Goal: Book appointment/travel/reservation

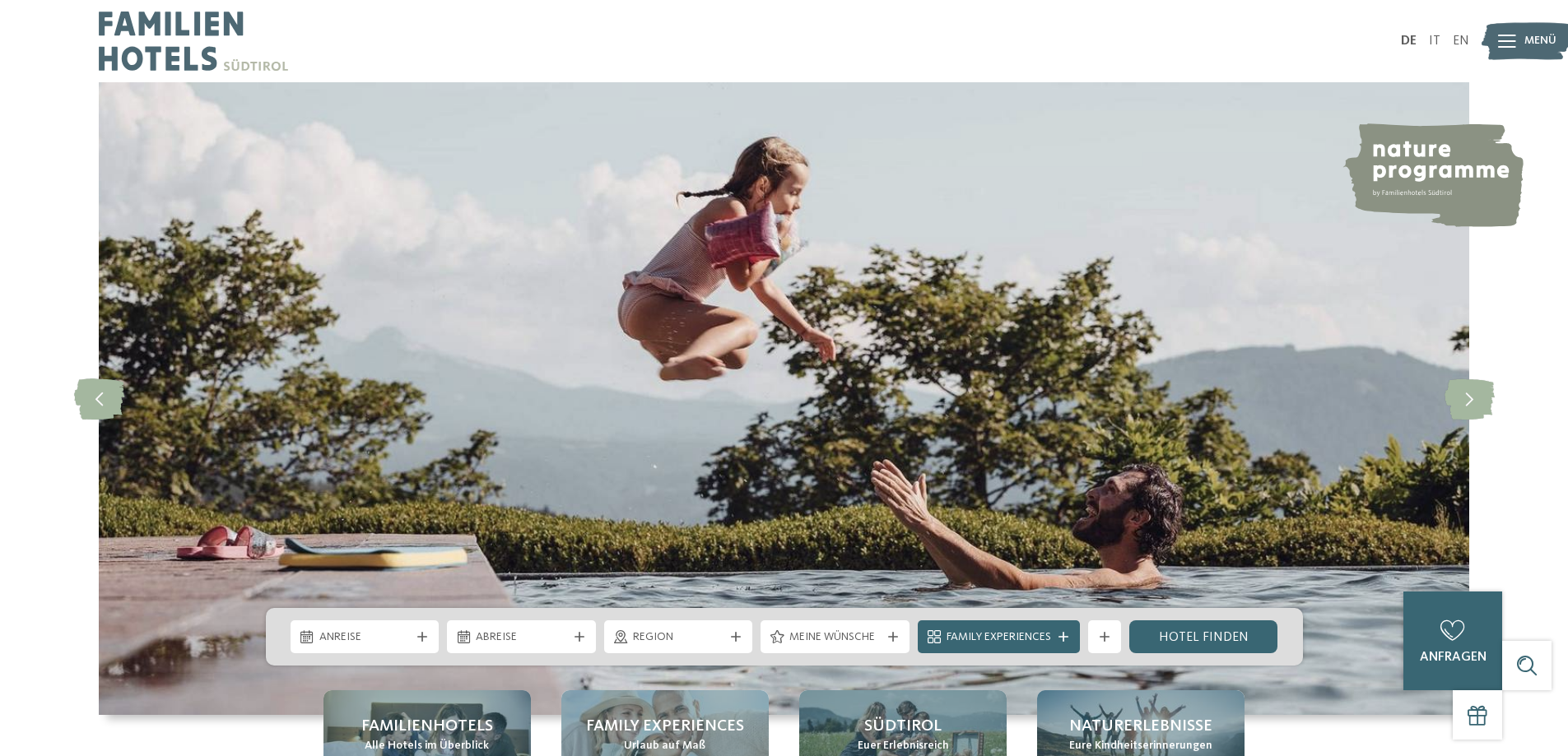
click at [405, 628] on div "Anreise" at bounding box center [365, 637] width 100 height 18
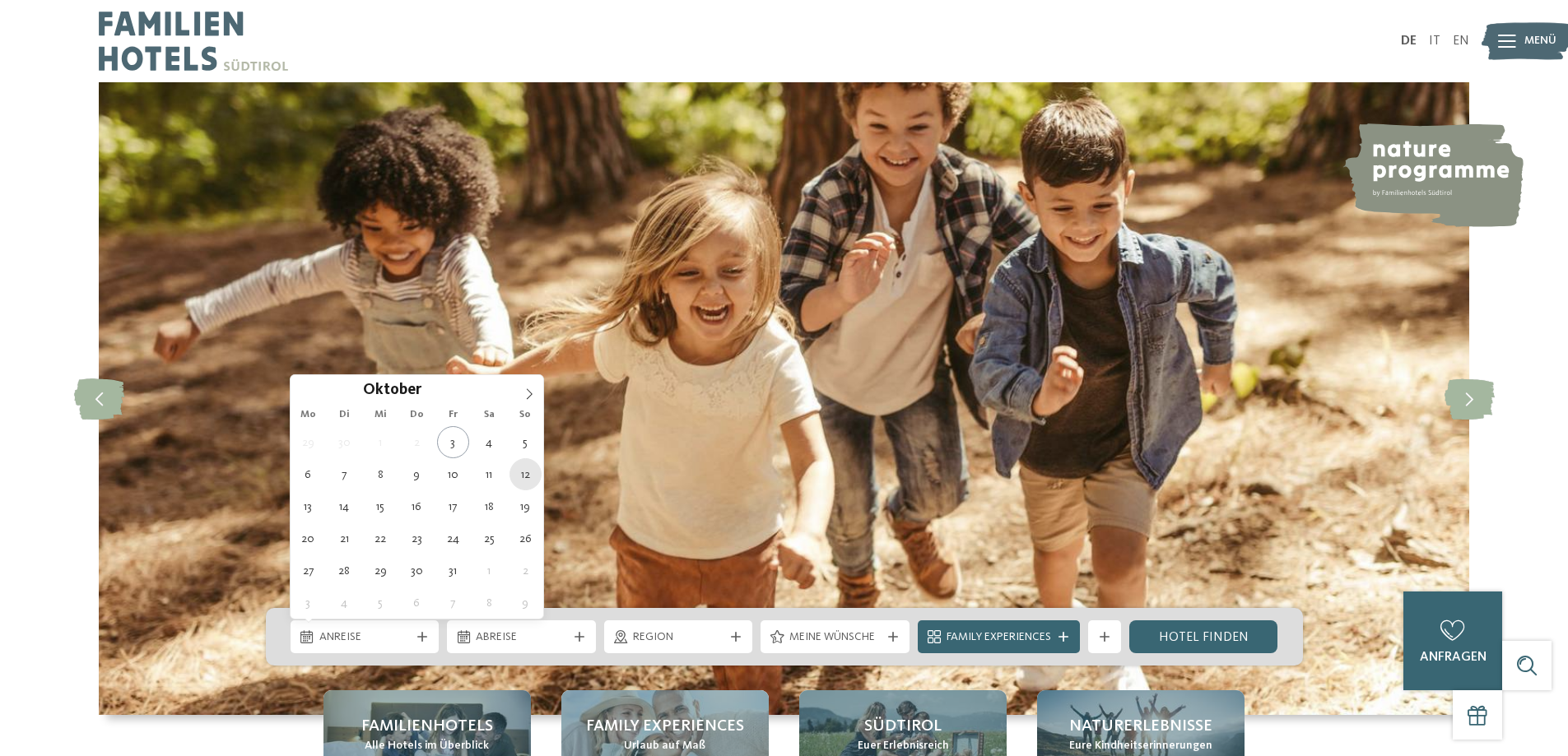
type div "12.10.2025"
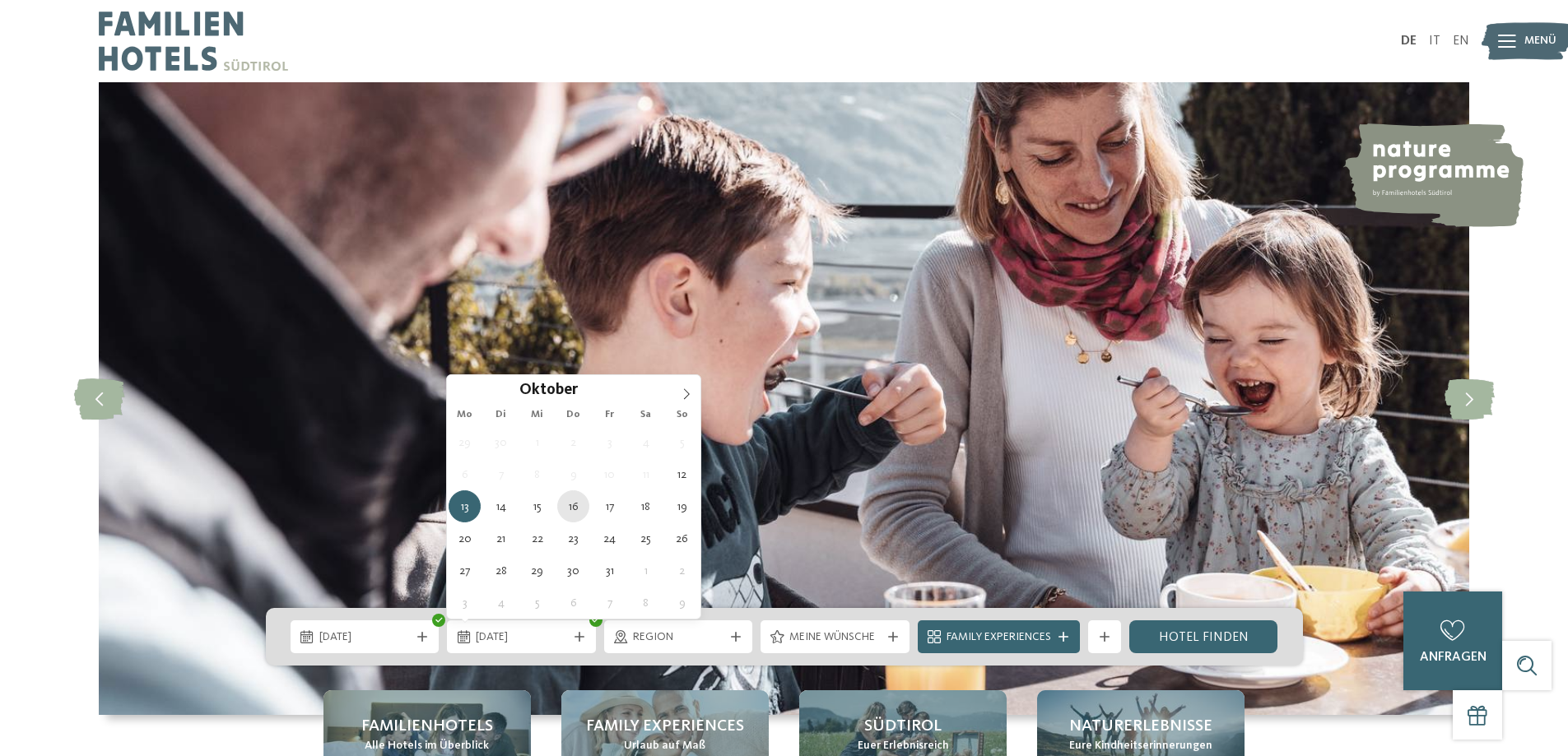
type div "16.10.2025"
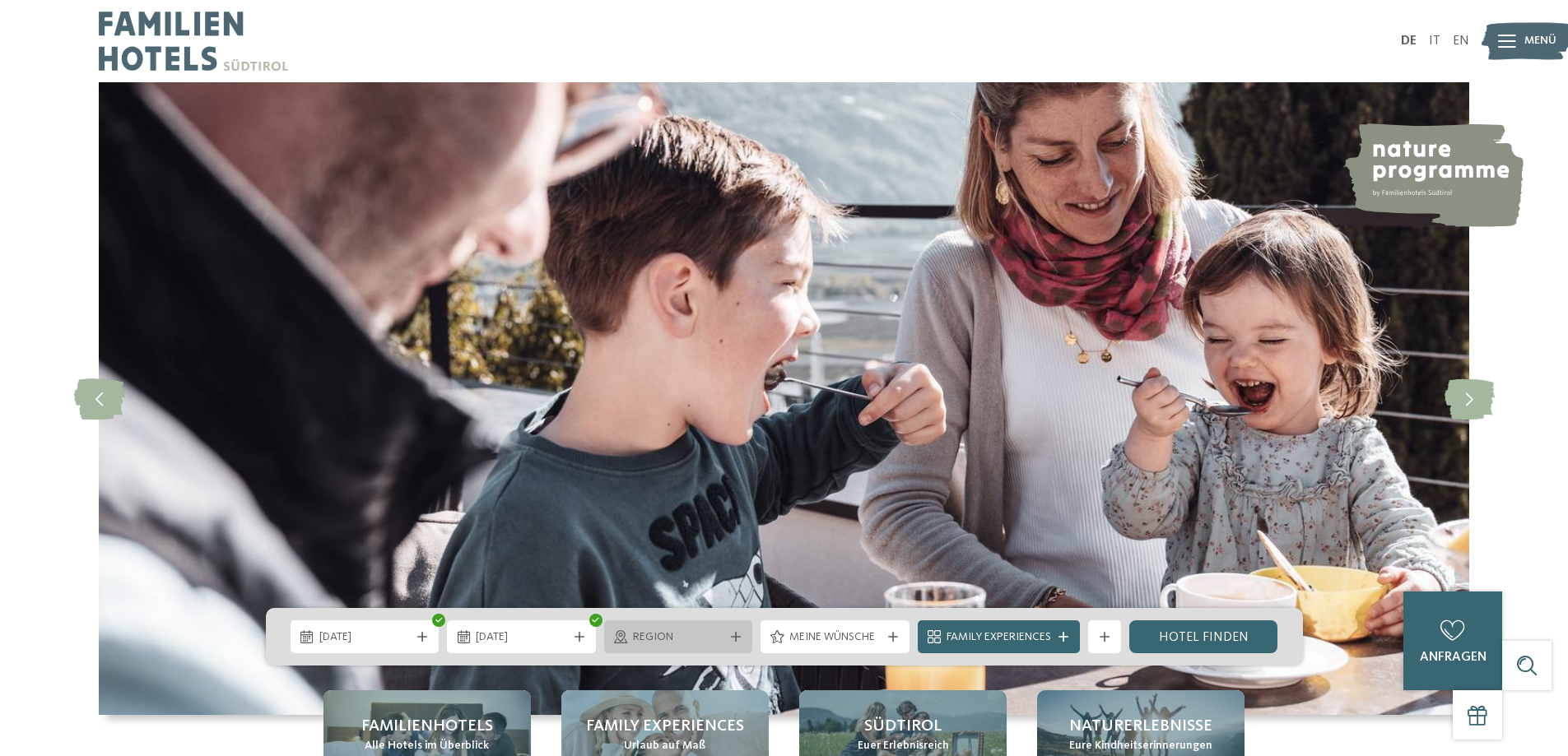
click at [735, 629] on div "Region" at bounding box center [678, 637] width 149 height 33
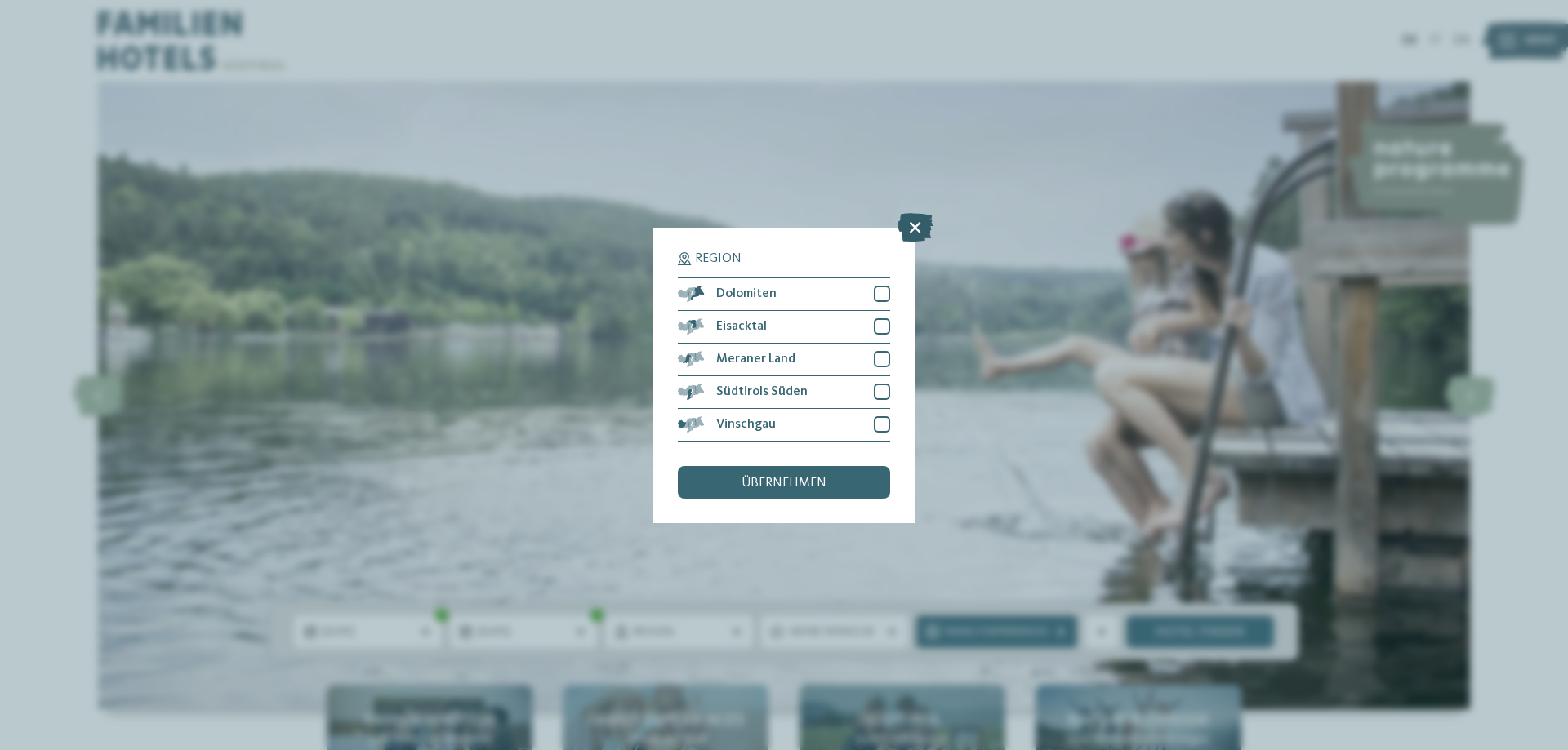
click at [916, 220] on icon at bounding box center [915, 227] width 35 height 29
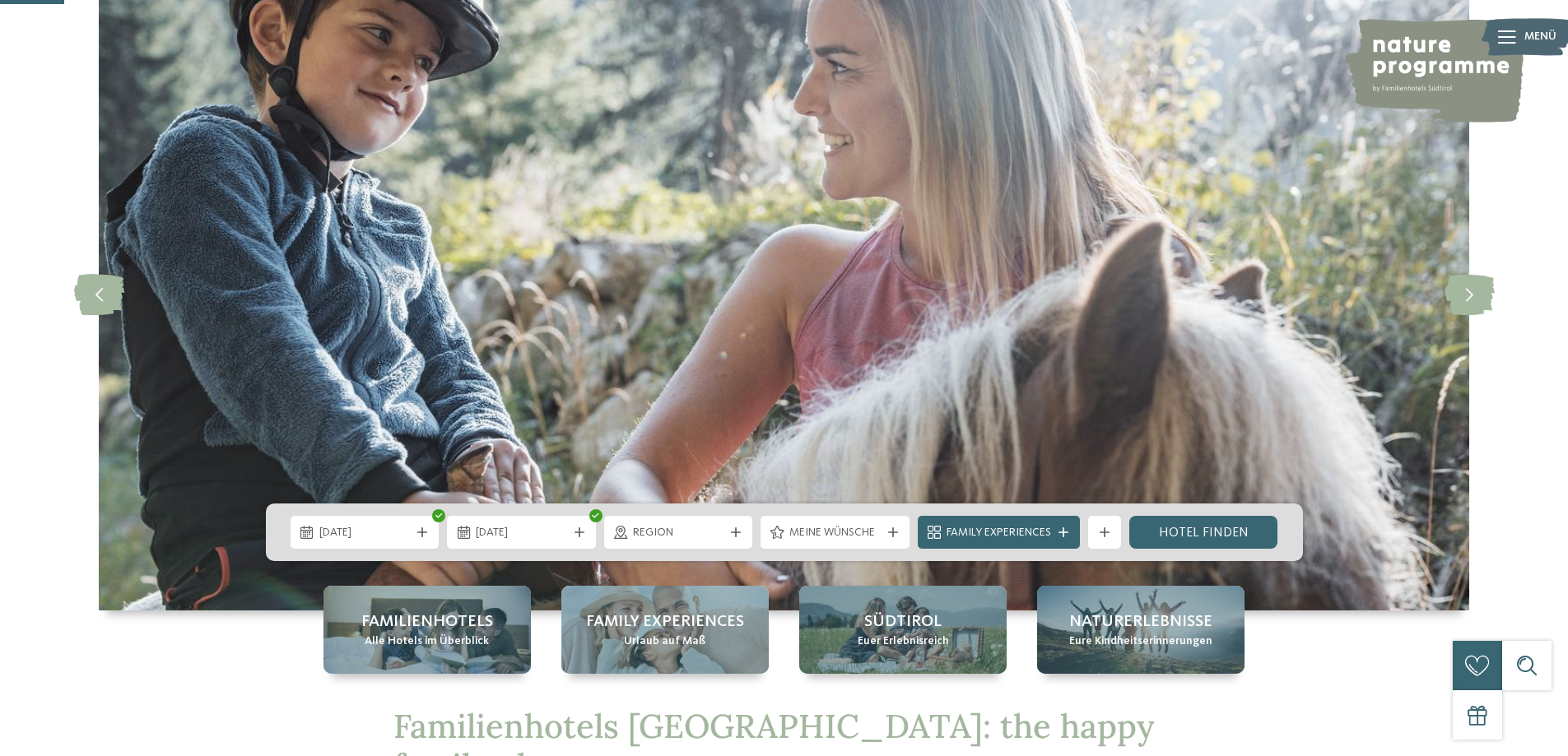
scroll to position [329, 0]
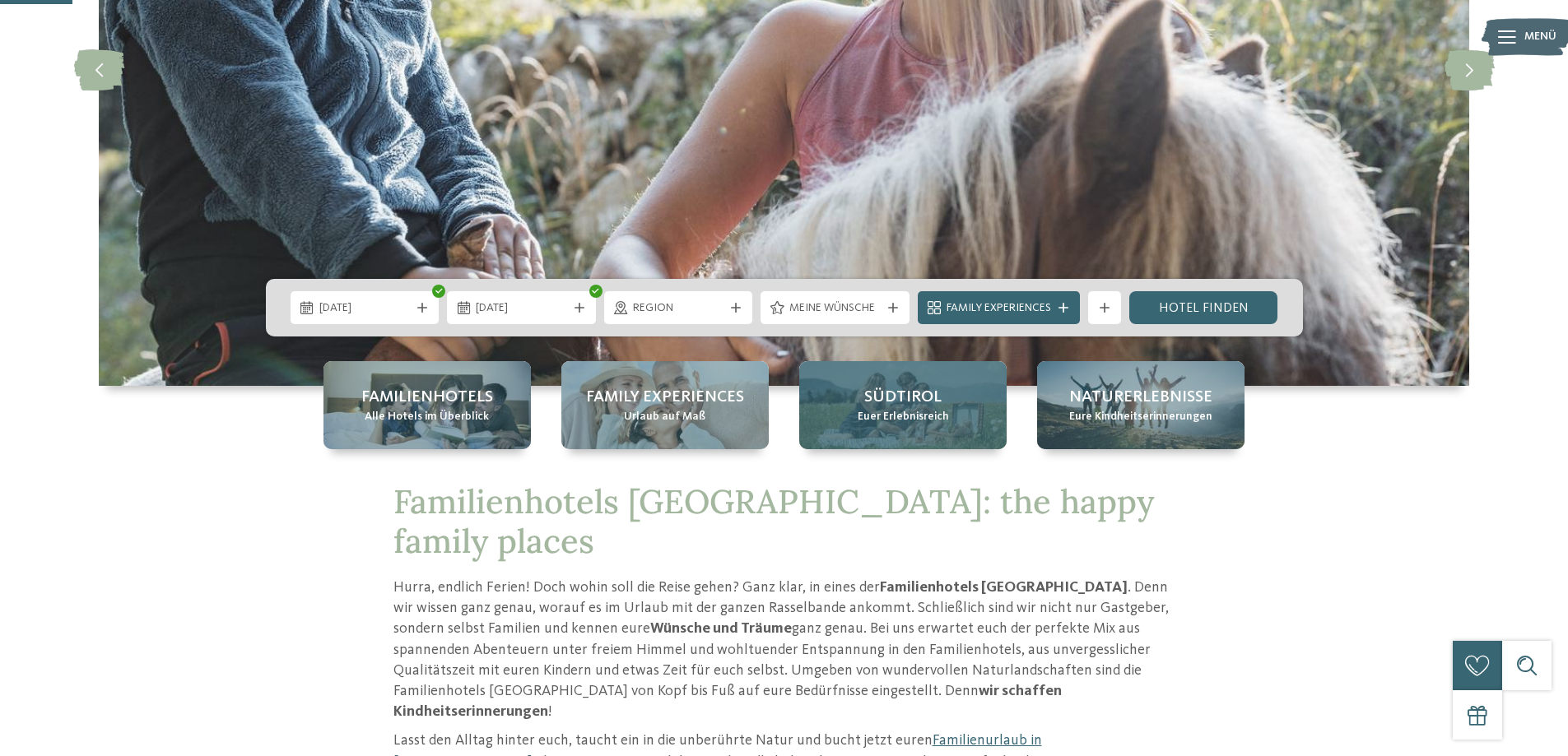
click at [919, 406] on span "Südtirol" at bounding box center [903, 398] width 78 height 23
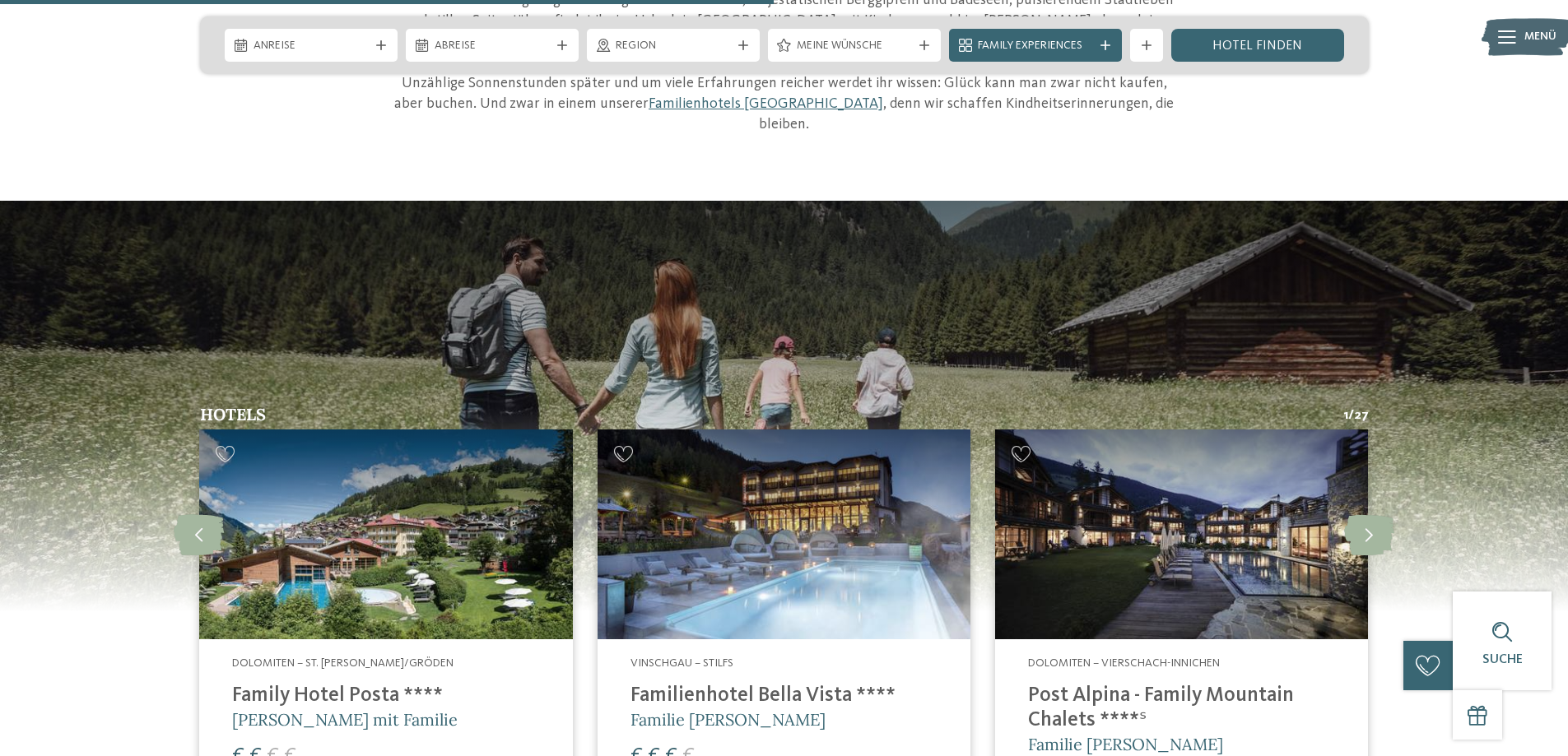
scroll to position [2272, 0]
